Goal: Task Accomplishment & Management: Complete application form

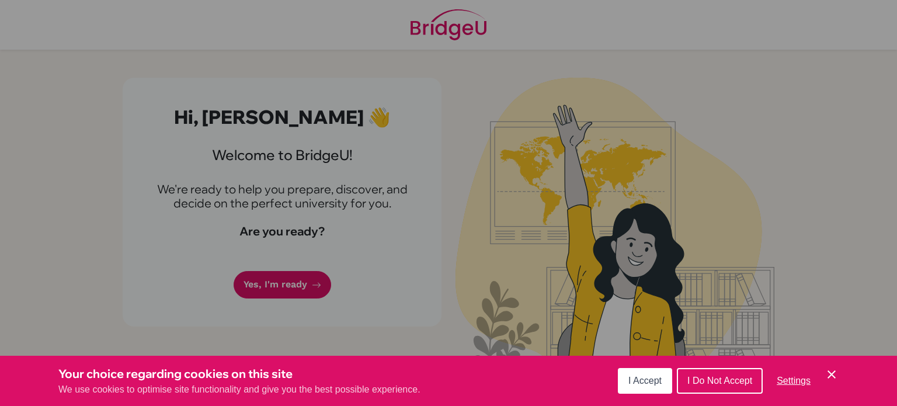
click at [836, 377] on icon "Cookie Control Close Icon" at bounding box center [832, 374] width 14 height 14
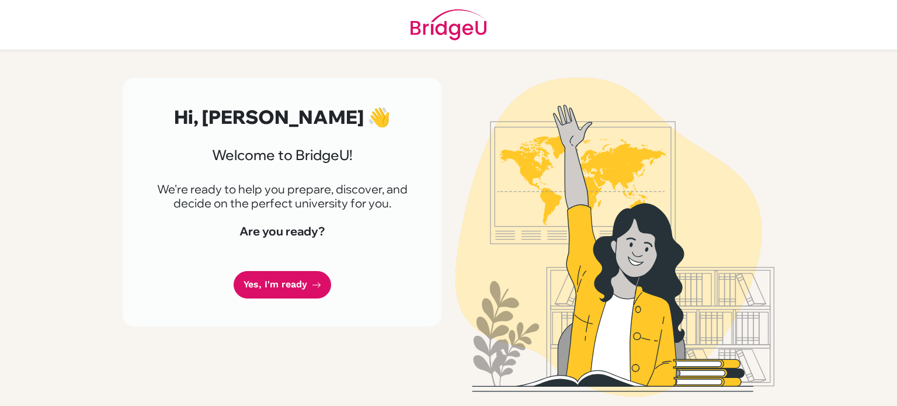
click at [285, 281] on link "Yes, I'm ready" at bounding box center [283, 284] width 98 height 27
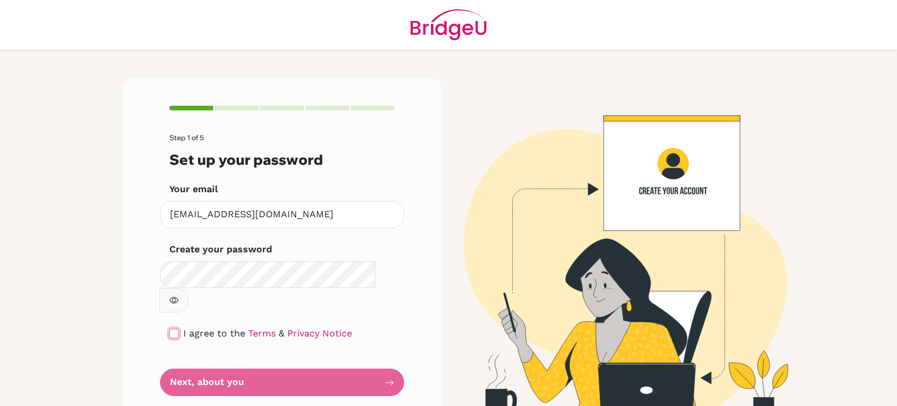
click at [172, 329] on input "checkbox" at bounding box center [173, 333] width 9 height 9
checkbox input "true"
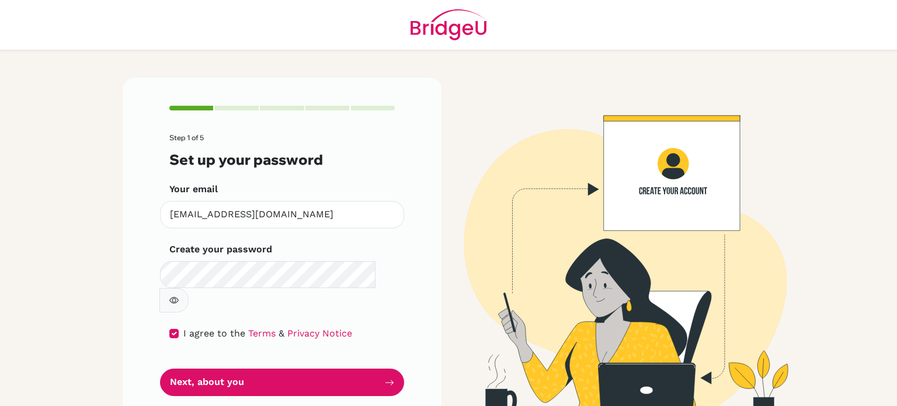
click at [205, 369] on button "Next, about you" at bounding box center [282, 382] width 244 height 27
